Goal: Task Accomplishment & Management: Use online tool/utility

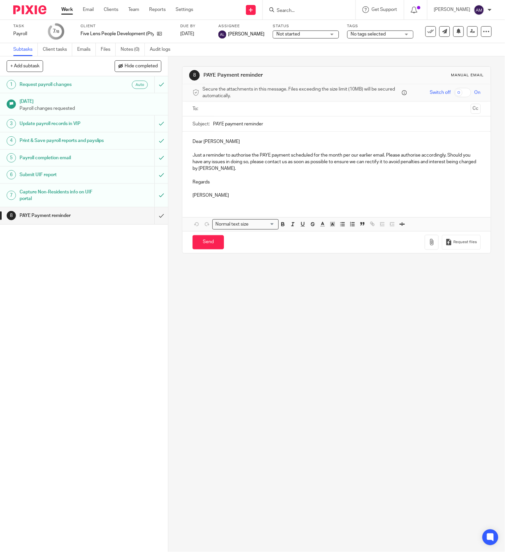
click at [304, 13] on input "Search" at bounding box center [306, 11] width 60 height 6
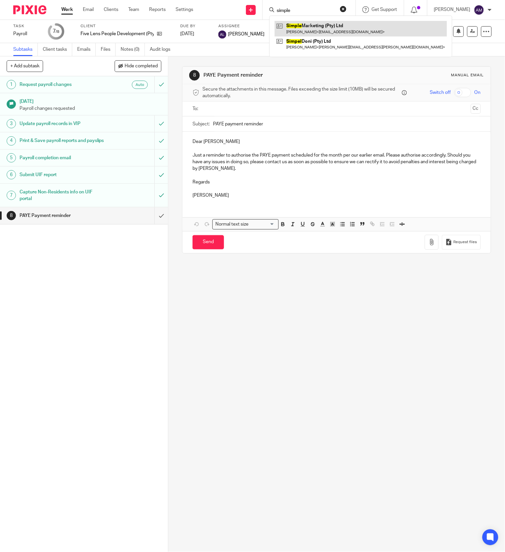
type input "simple"
click at [336, 29] on link at bounding box center [361, 28] width 172 height 15
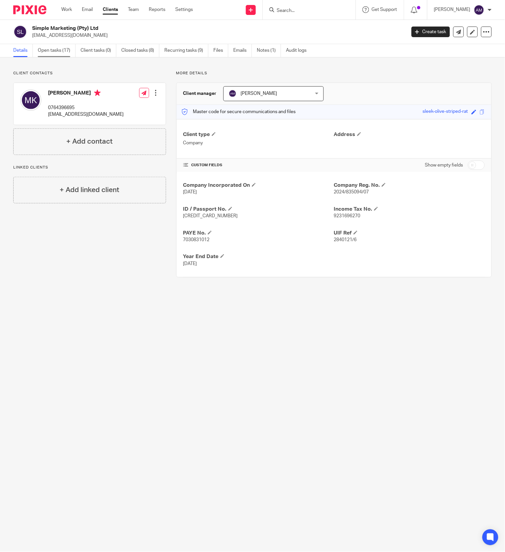
click at [56, 50] on link "Open tasks (17)" at bounding box center [57, 50] width 38 height 13
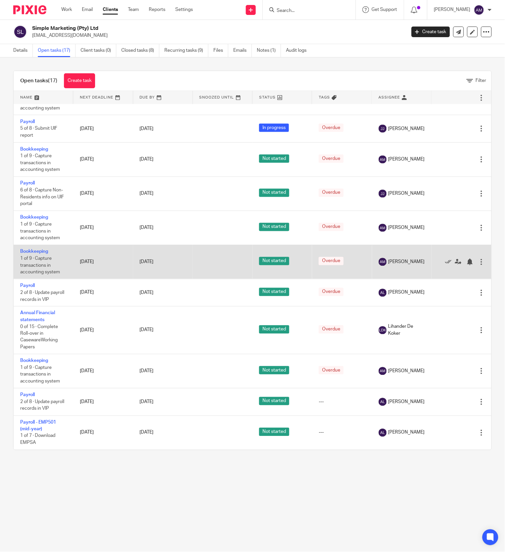
scroll to position [260, 0]
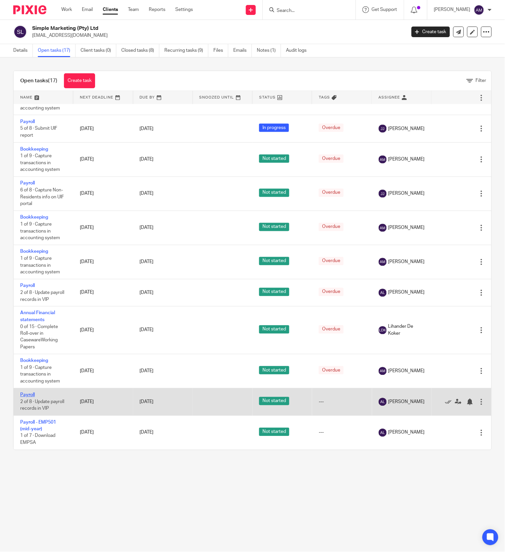
click at [27, 393] on link "Payroll" at bounding box center [27, 395] width 15 height 5
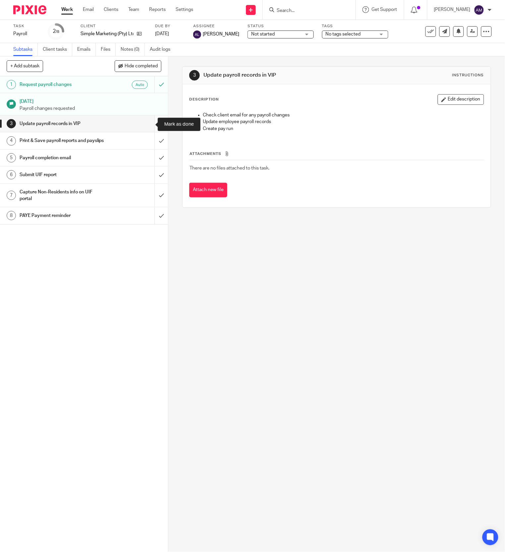
click at [147, 120] on input "submit" at bounding box center [84, 123] width 168 height 17
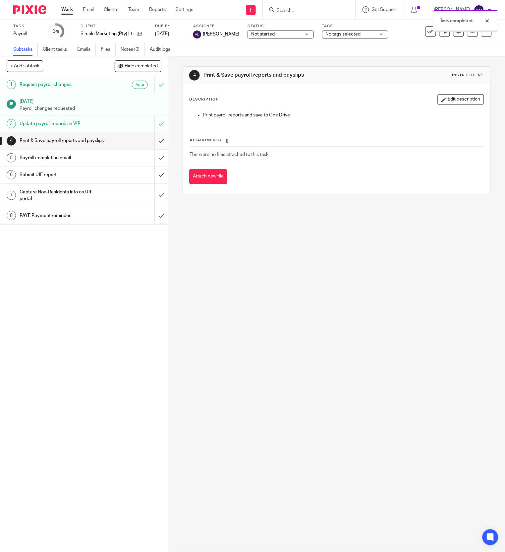
click at [149, 142] on input "submit" at bounding box center [84, 140] width 168 height 17
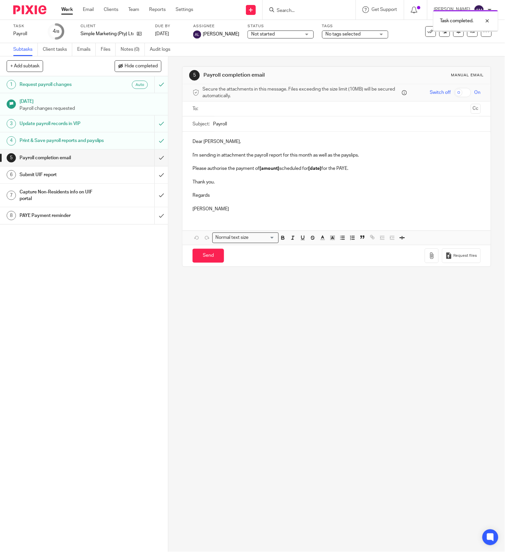
click at [277, 109] on input "text" at bounding box center [336, 109] width 263 height 8
click at [275, 128] on input "Payroll" at bounding box center [347, 125] width 268 height 15
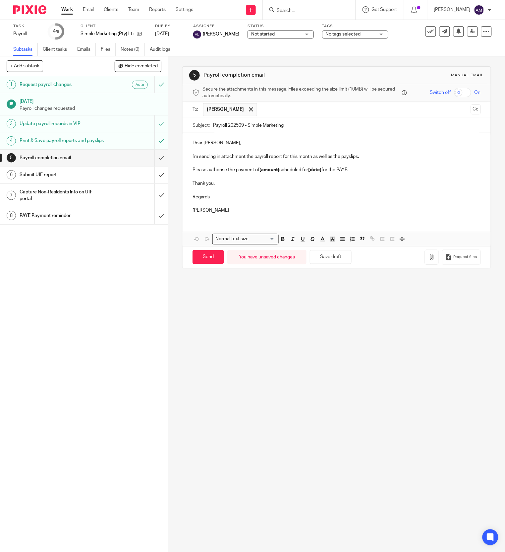
type input "Payroll 202509 - Simple Marketing"
drag, startPoint x: 257, startPoint y: 171, endPoint x: 277, endPoint y: 172, distance: 20.2
click at [277, 172] on p "Please authorise the payment of [amount] scheduled for [date] for the PAYE." at bounding box center [337, 169] width 288 height 7
drag, startPoint x: 204, startPoint y: 171, endPoint x: 230, endPoint y: 172, distance: 25.9
click at [230, 172] on p "Please authorise the payment of R13,171.95 scheduled for [date] for the PAYE." at bounding box center [337, 169] width 288 height 7
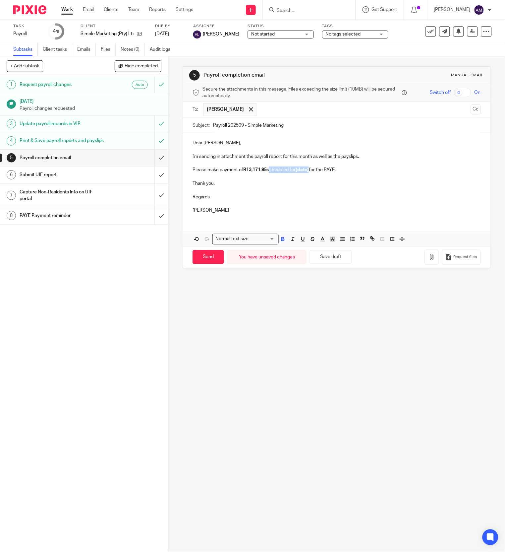
drag, startPoint x: 267, startPoint y: 170, endPoint x: 309, endPoint y: 170, distance: 41.8
click at [309, 170] on p "Please make payment of R13,171.95 scheduled for [date] for the PAYE." at bounding box center [337, 169] width 288 height 7
click at [330, 170] on p "Please make payment of R13,171.95 before 6/10/2025 for the PAYE." at bounding box center [337, 169] width 288 height 7
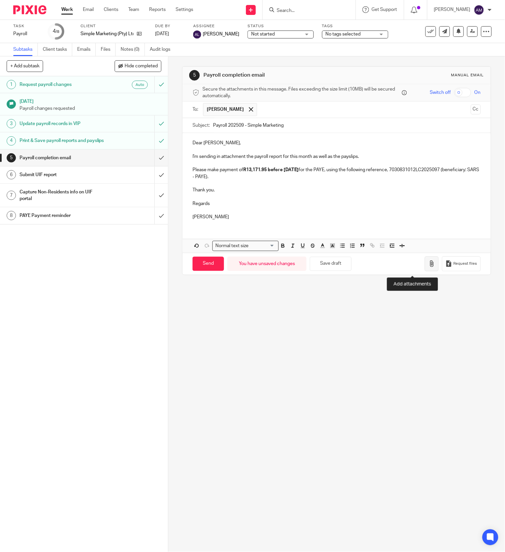
click at [429, 267] on icon "button" at bounding box center [432, 263] width 7 height 7
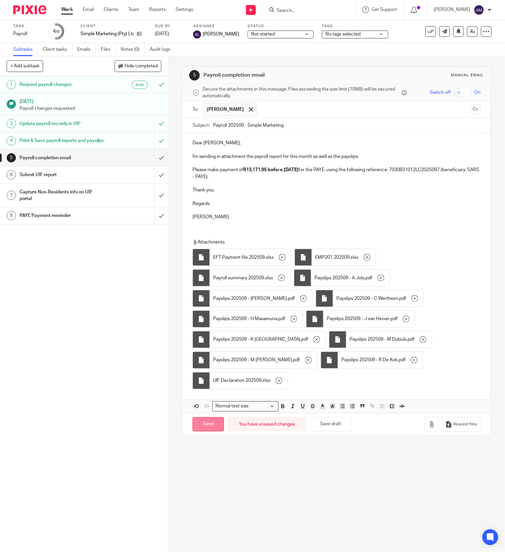
click at [206, 431] on input "Send" at bounding box center [209, 424] width 32 height 14
type input "Sent"
click at [150, 183] on input "submit" at bounding box center [84, 174] width 168 height 17
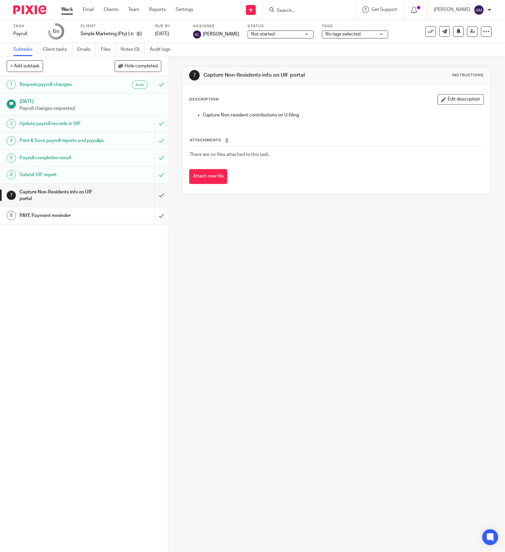
click at [308, 5] on div at bounding box center [309, 10] width 93 height 20
click at [312, 9] on input "Search" at bounding box center [306, 11] width 60 height 6
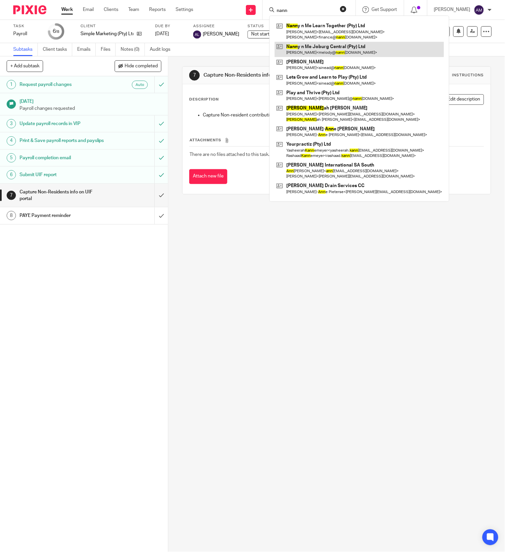
type input "nann"
click at [336, 48] on link at bounding box center [359, 49] width 169 height 15
